Goal: Navigation & Orientation: Find specific page/section

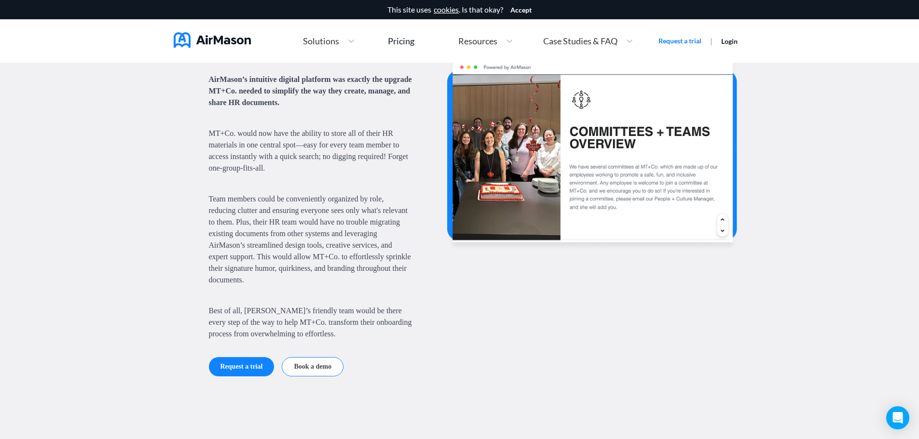
scroll to position [1254, 0]
click at [625, 158] on img at bounding box center [592, 154] width 290 height 193
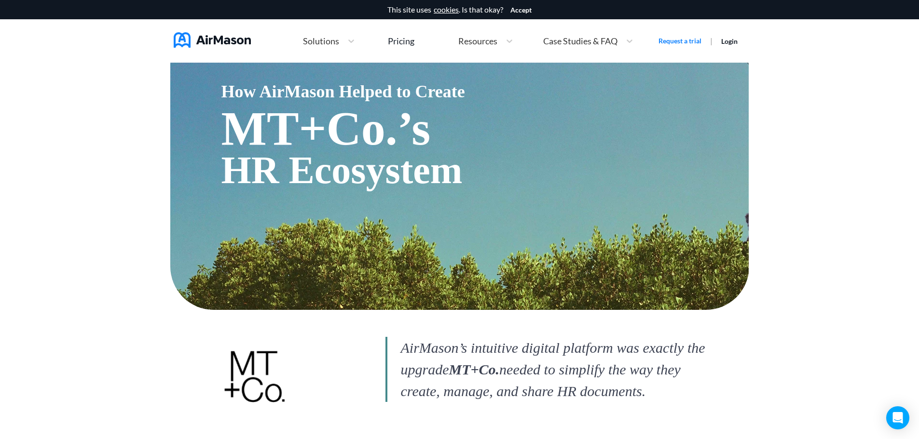
scroll to position [0, 0]
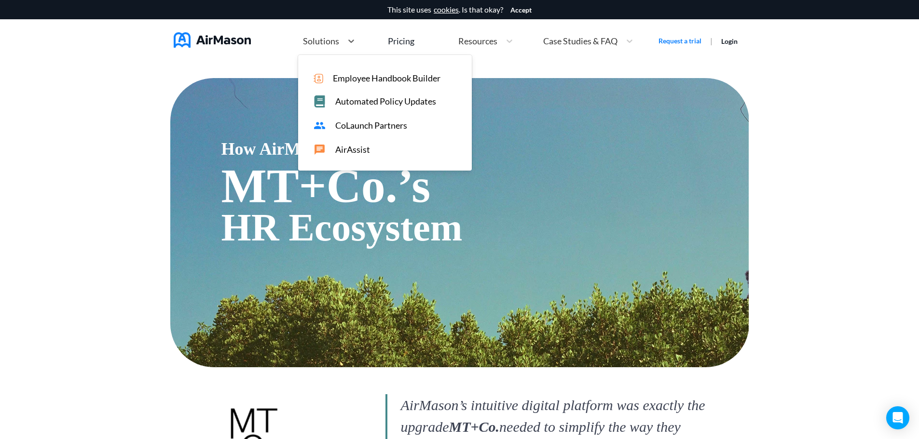
click at [319, 44] on span "Solutions" at bounding box center [321, 41] width 36 height 9
click at [360, 75] on span "Employee Handbook Builder" at bounding box center [387, 78] width 108 height 10
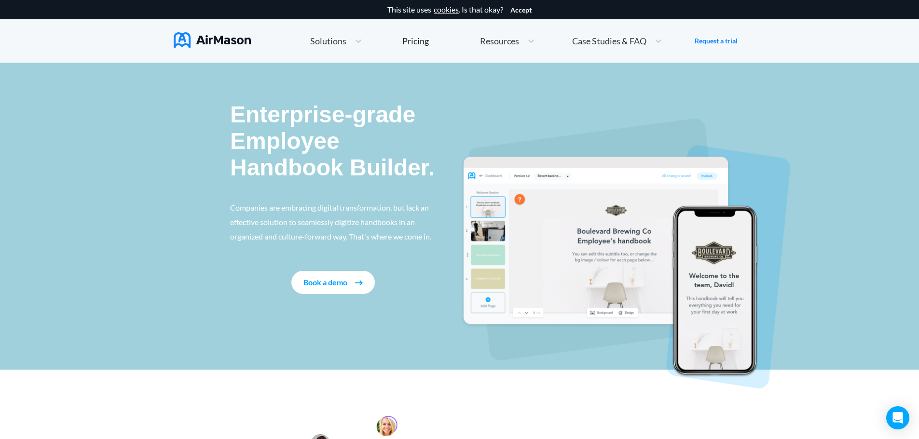
click at [605, 242] on img at bounding box center [625, 253] width 330 height 271
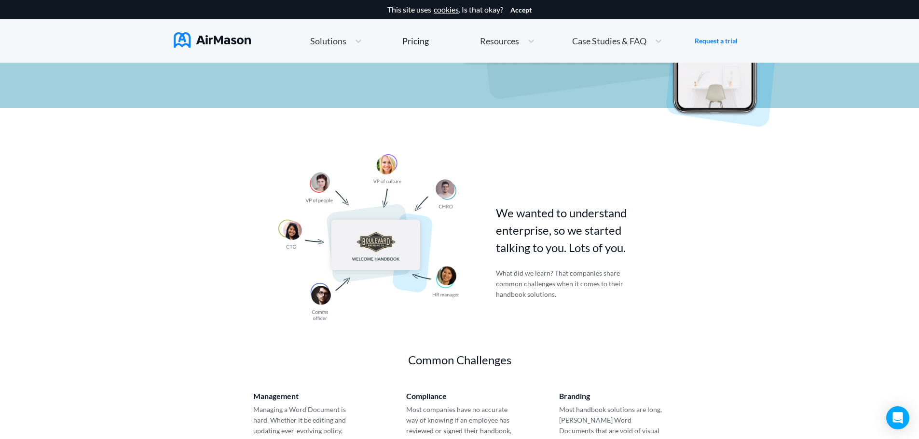
scroll to position [289, 0]
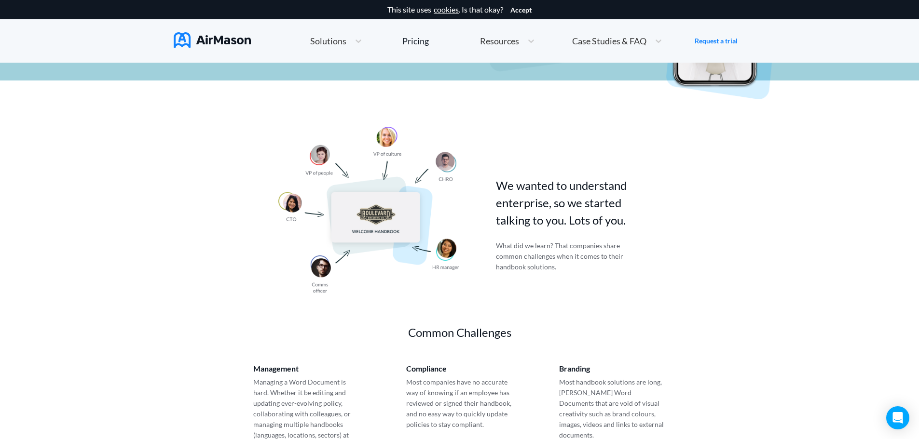
click at [368, 213] on img at bounding box center [368, 210] width 181 height 166
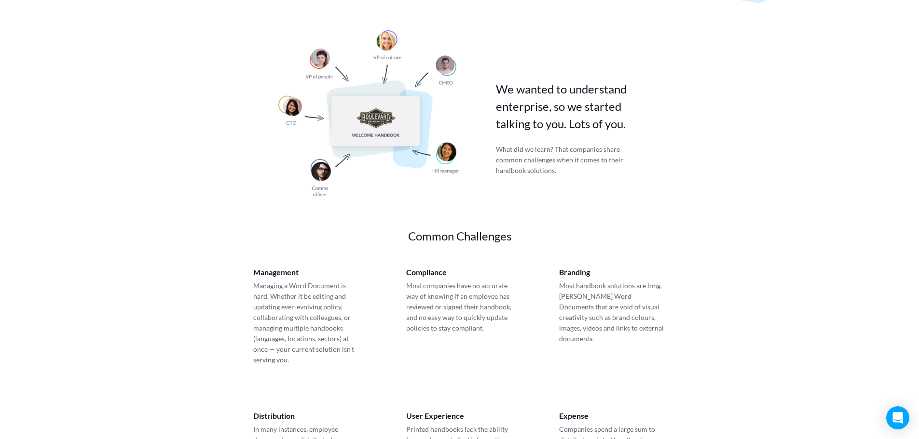
scroll to position [0, 0]
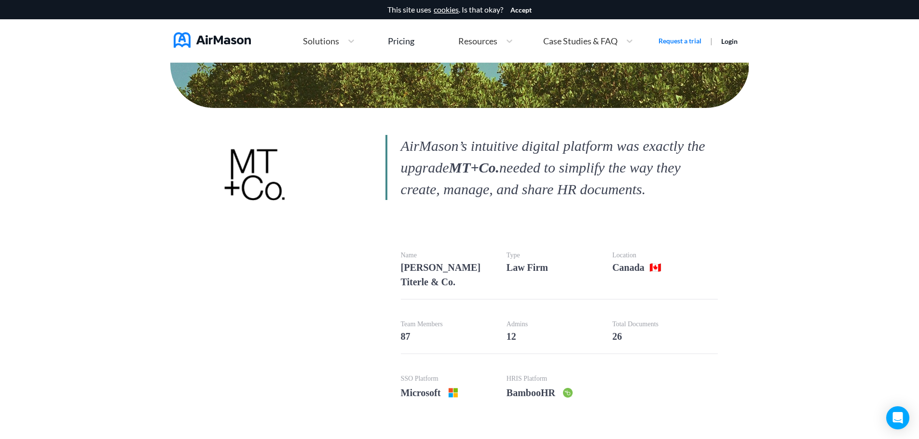
scroll to position [96, 0]
